Goal: Task Accomplishment & Management: Manage account settings

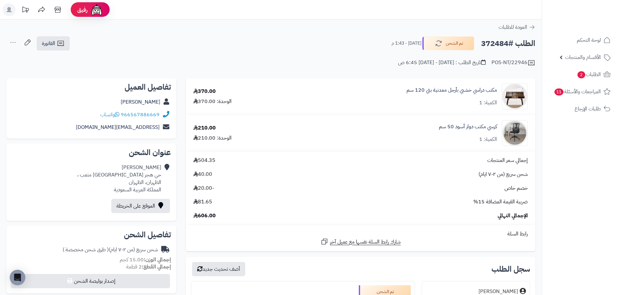
click at [498, 43] on h2 "الطلب #372484" at bounding box center [508, 43] width 54 height 13
copy h2 "372484"
click at [593, 75] on span "الطلبات 2" at bounding box center [589, 74] width 24 height 9
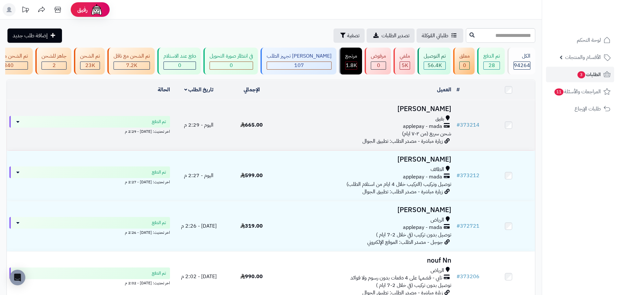
click at [323, 138] on div "بقيق applepay - mada شحن سريع (من ٢-٧ ايام)" at bounding box center [366, 126] width 171 height 22
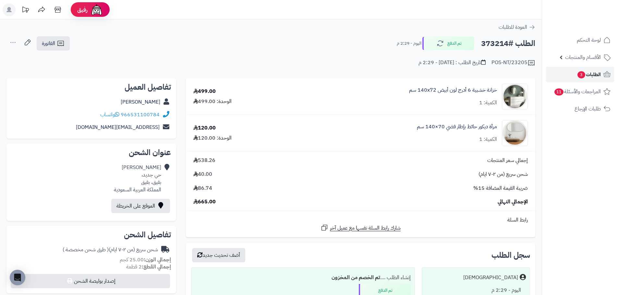
click at [593, 76] on span "الطلبات 3" at bounding box center [589, 74] width 24 height 9
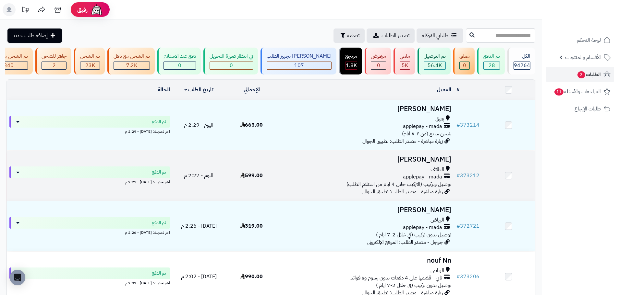
click at [419, 181] on span "applepay - mada" at bounding box center [422, 177] width 39 height 7
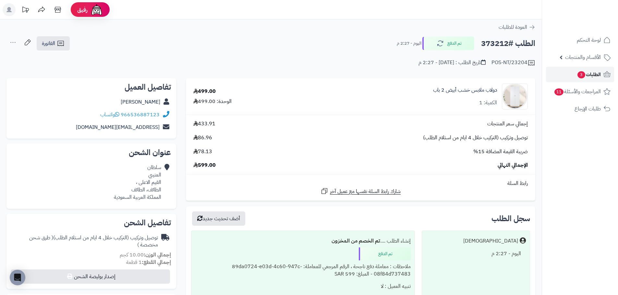
click at [595, 70] on link "الطلبات 3" at bounding box center [580, 75] width 68 height 16
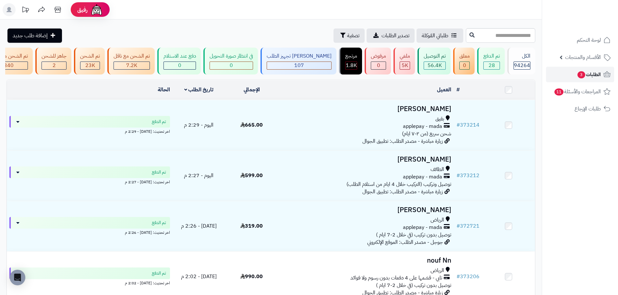
click at [583, 78] on span "3" at bounding box center [581, 74] width 8 height 7
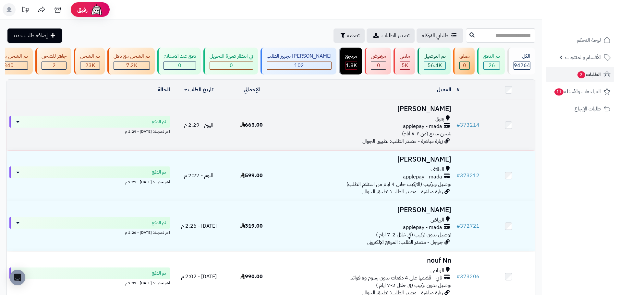
click at [331, 136] on div "بقيق applepay - mada شحن سريع (من ٢-٧ ايام)" at bounding box center [366, 126] width 171 height 22
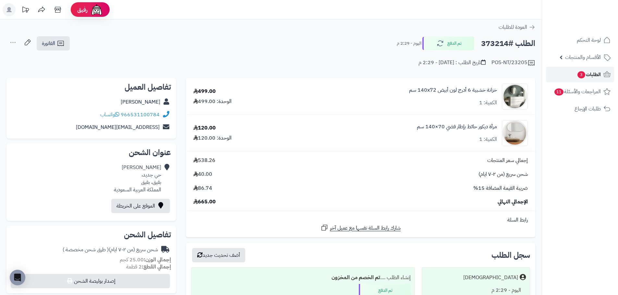
click at [594, 77] on span "الطلبات 3" at bounding box center [589, 74] width 24 height 9
